Goal: Navigation & Orientation: Find specific page/section

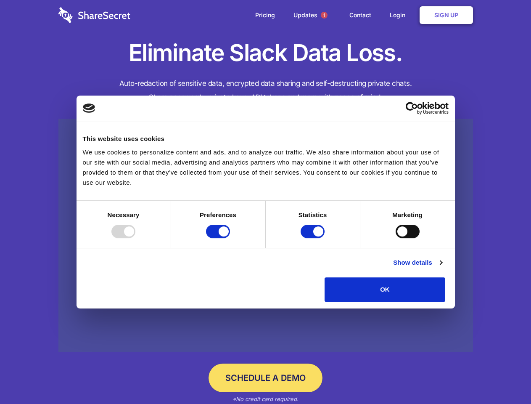
click at [135, 238] on div at bounding box center [124, 231] width 24 height 13
click at [230, 238] on input "Preferences" at bounding box center [218, 231] width 24 height 13
checkbox input "false"
click at [314, 238] on input "Statistics" at bounding box center [313, 231] width 24 height 13
checkbox input "false"
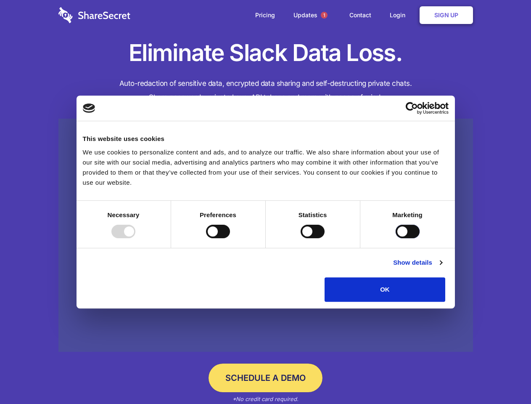
click at [396, 238] on input "Marketing" at bounding box center [408, 231] width 24 height 13
checkbox input "true"
click at [442, 268] on link "Show details" at bounding box center [417, 263] width 49 height 10
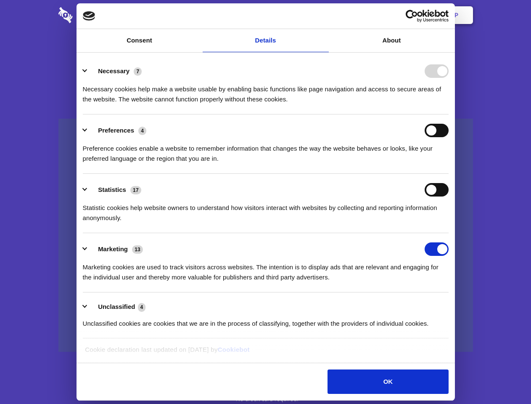
click at [449, 114] on li "Necessary 7 Necessary cookies help make a website usable by enabling basic func…" at bounding box center [266, 84] width 366 height 59
click at [324, 15] on span "1" at bounding box center [324, 15] width 7 height 7
